Goal: Task Accomplishment & Management: Manage account settings

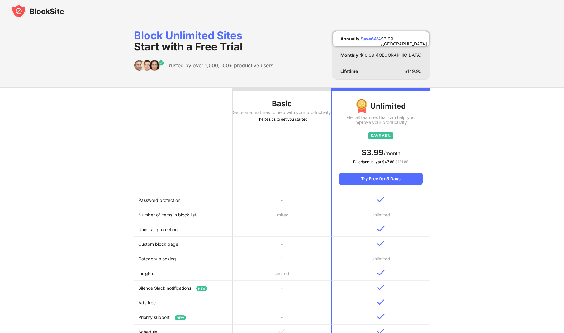
click at [8, 12] on div at bounding box center [282, 11] width 564 height 22
click at [23, 8] on img at bounding box center [37, 11] width 53 height 15
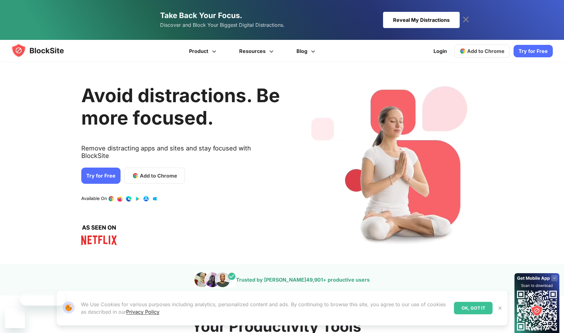
click at [473, 11] on div "Take Back Your Focus. Discover and Block Your Biggest Digital Distractions. Rev…" at bounding box center [282, 20] width 564 height 40
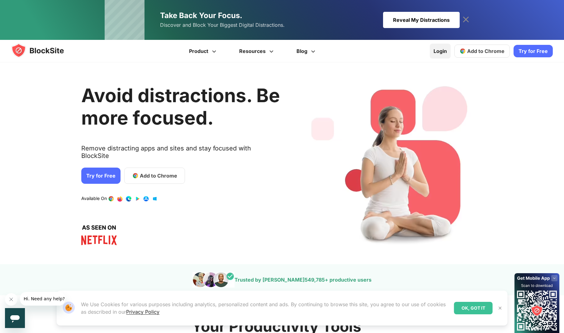
click at [441, 51] on link "Login" at bounding box center [440, 51] width 21 height 15
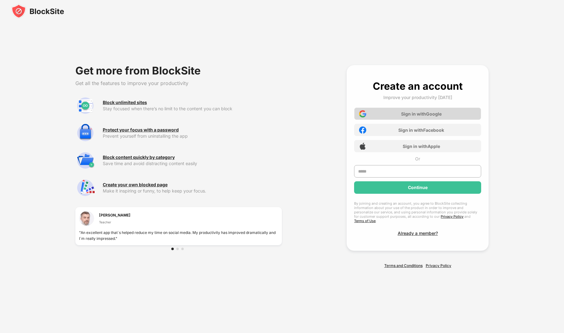
click at [406, 116] on div "Sign in with Google" at bounding box center [421, 113] width 40 height 5
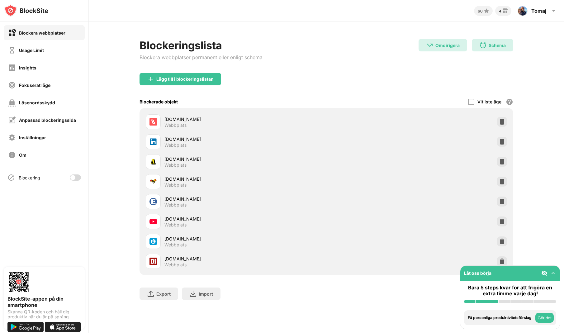
click at [78, 180] on div at bounding box center [75, 177] width 11 height 6
